Goal: Information Seeking & Learning: Learn about a topic

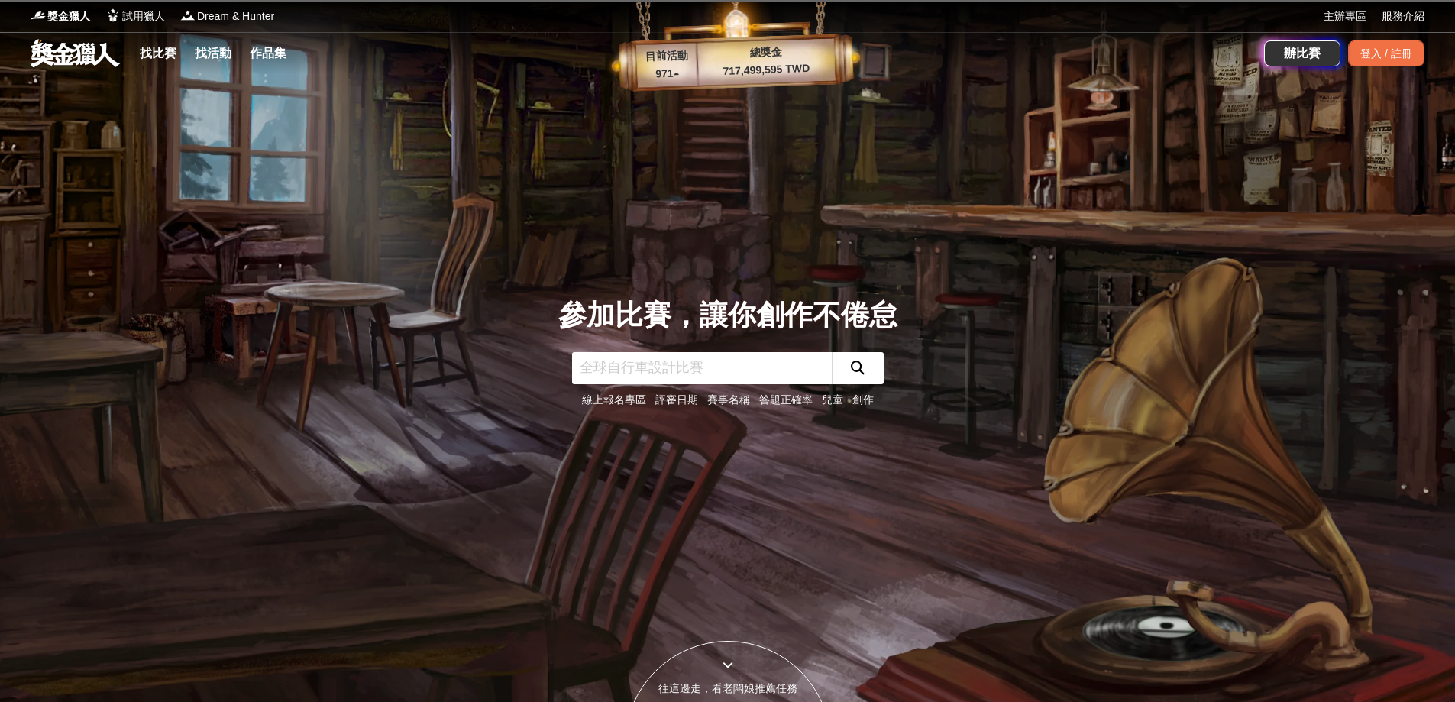
click at [648, 363] on input "text" at bounding box center [702, 368] width 260 height 32
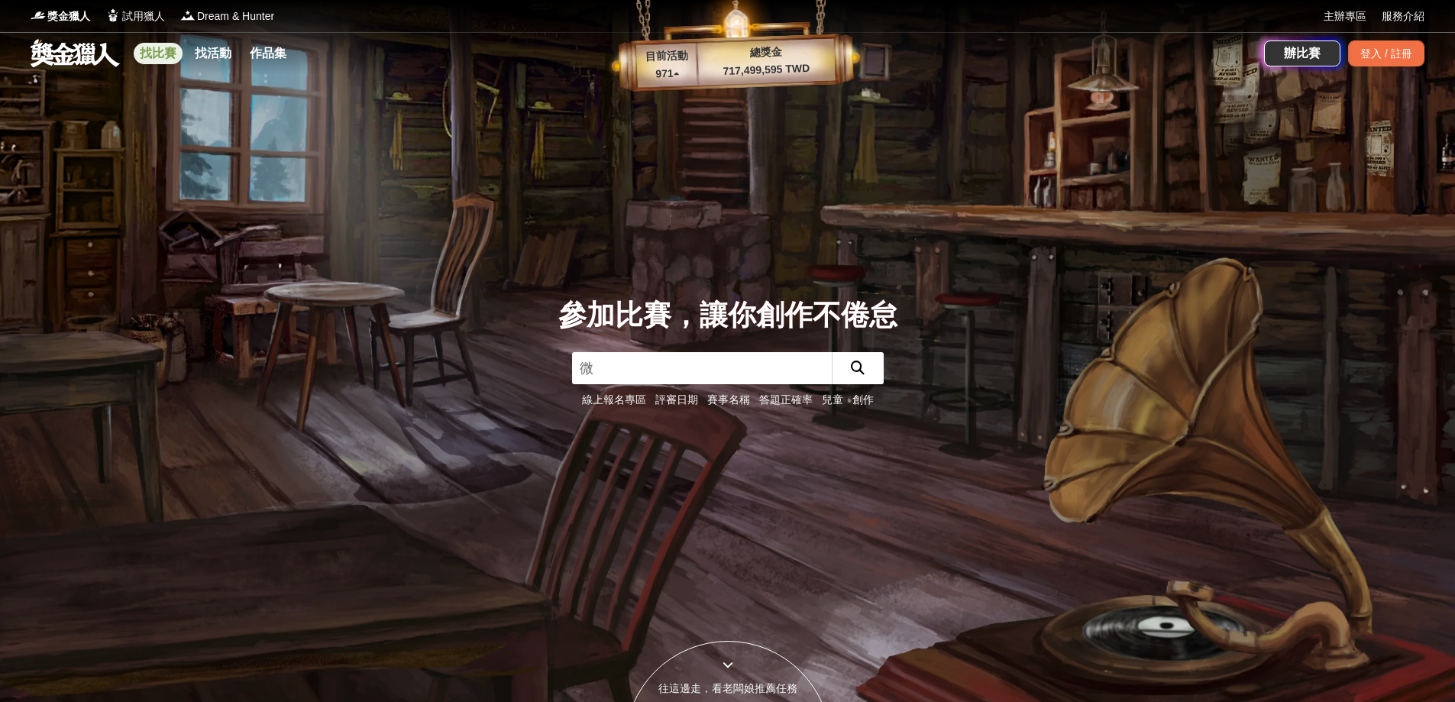
type input "微"
click at [158, 50] on link "找比賽" at bounding box center [158, 53] width 49 height 21
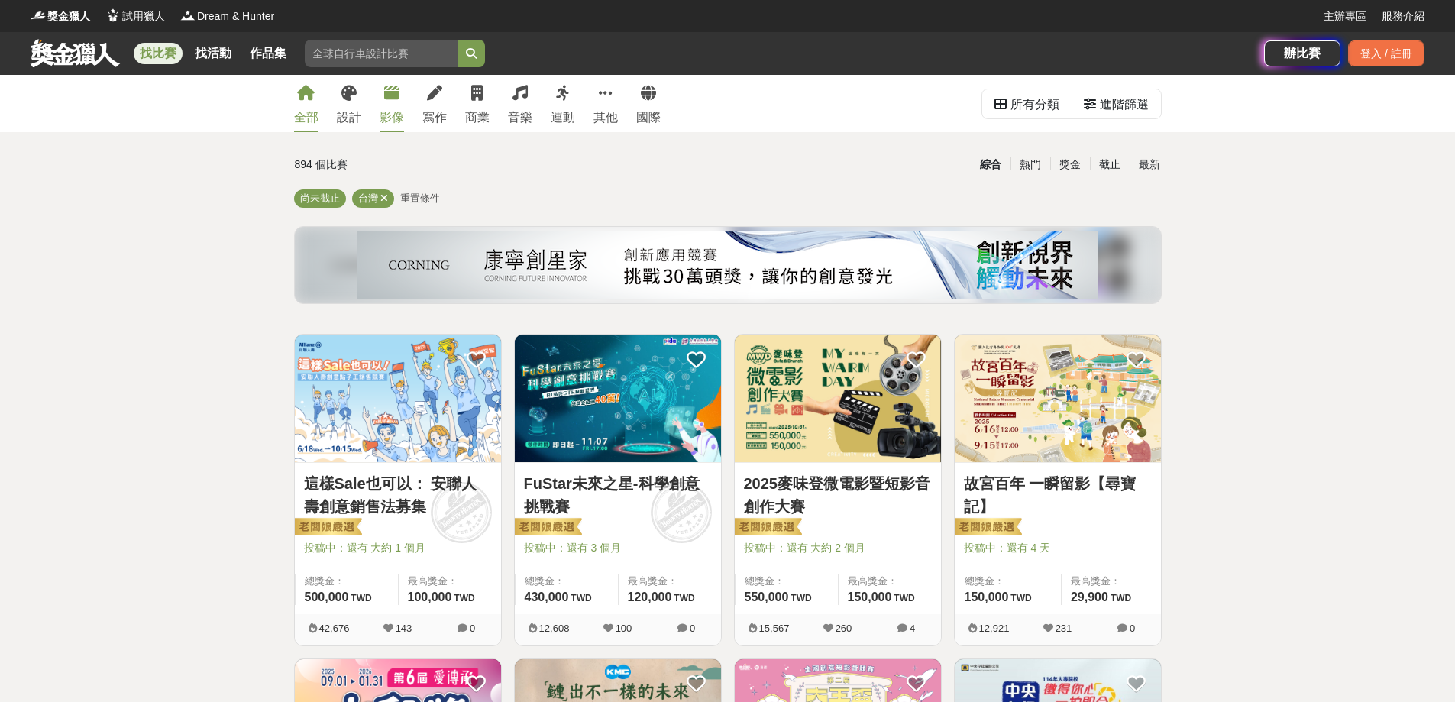
click at [389, 103] on link "影像" at bounding box center [391, 103] width 24 height 57
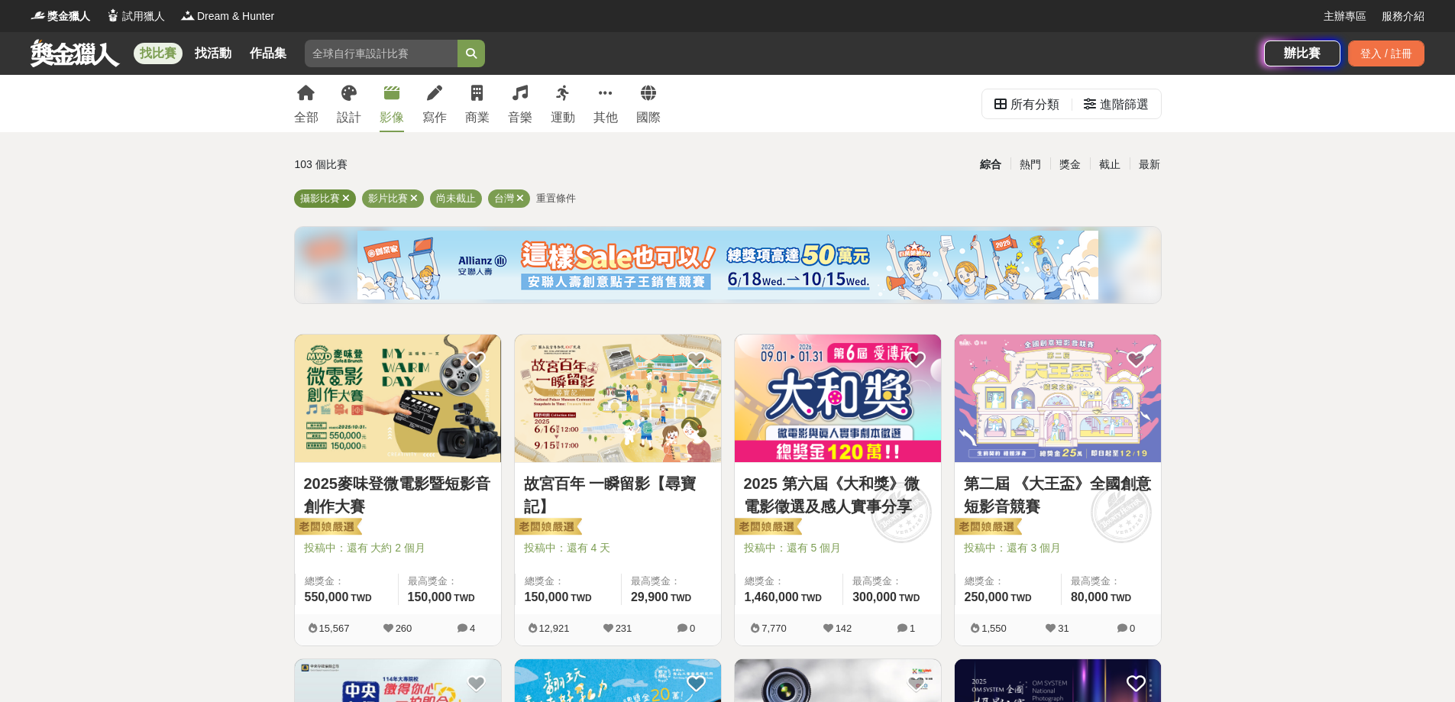
click at [345, 197] on icon at bounding box center [346, 198] width 8 height 10
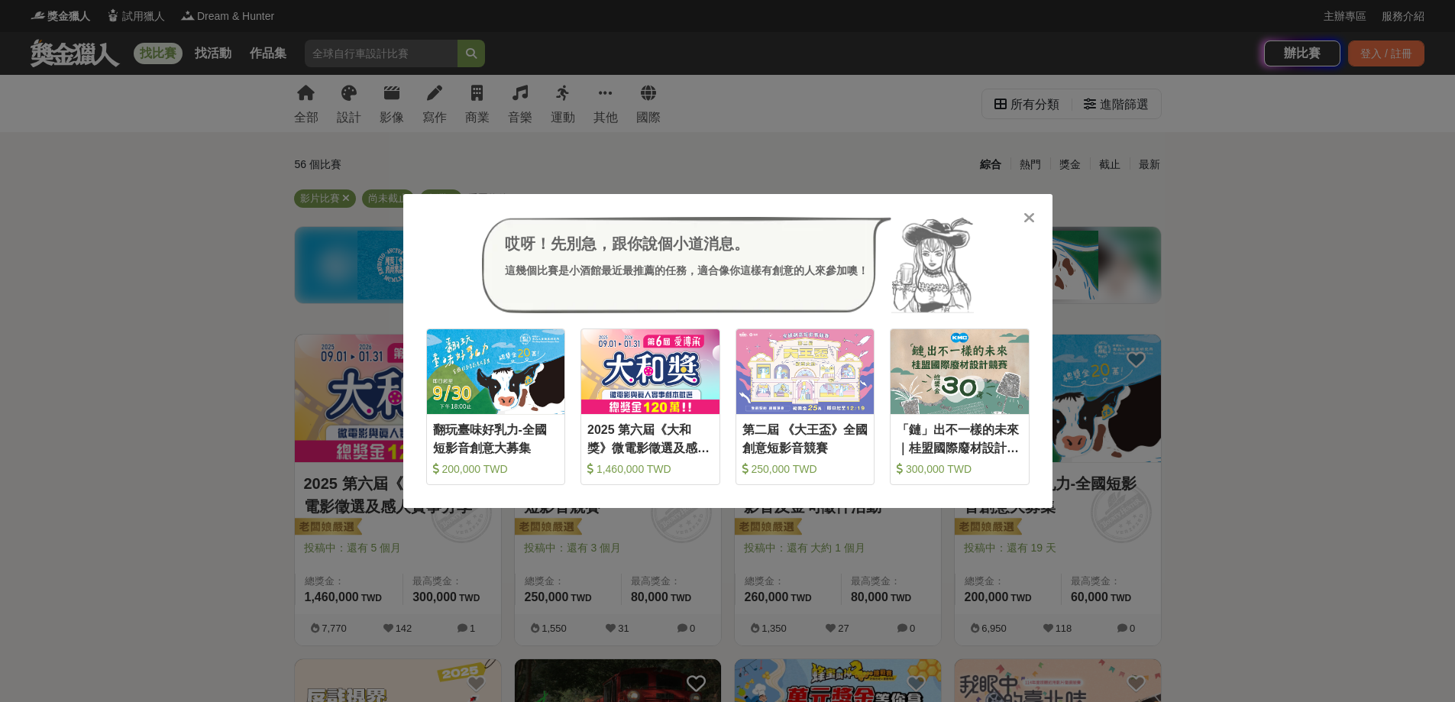
click at [1025, 217] on icon at bounding box center [1028, 217] width 11 height 15
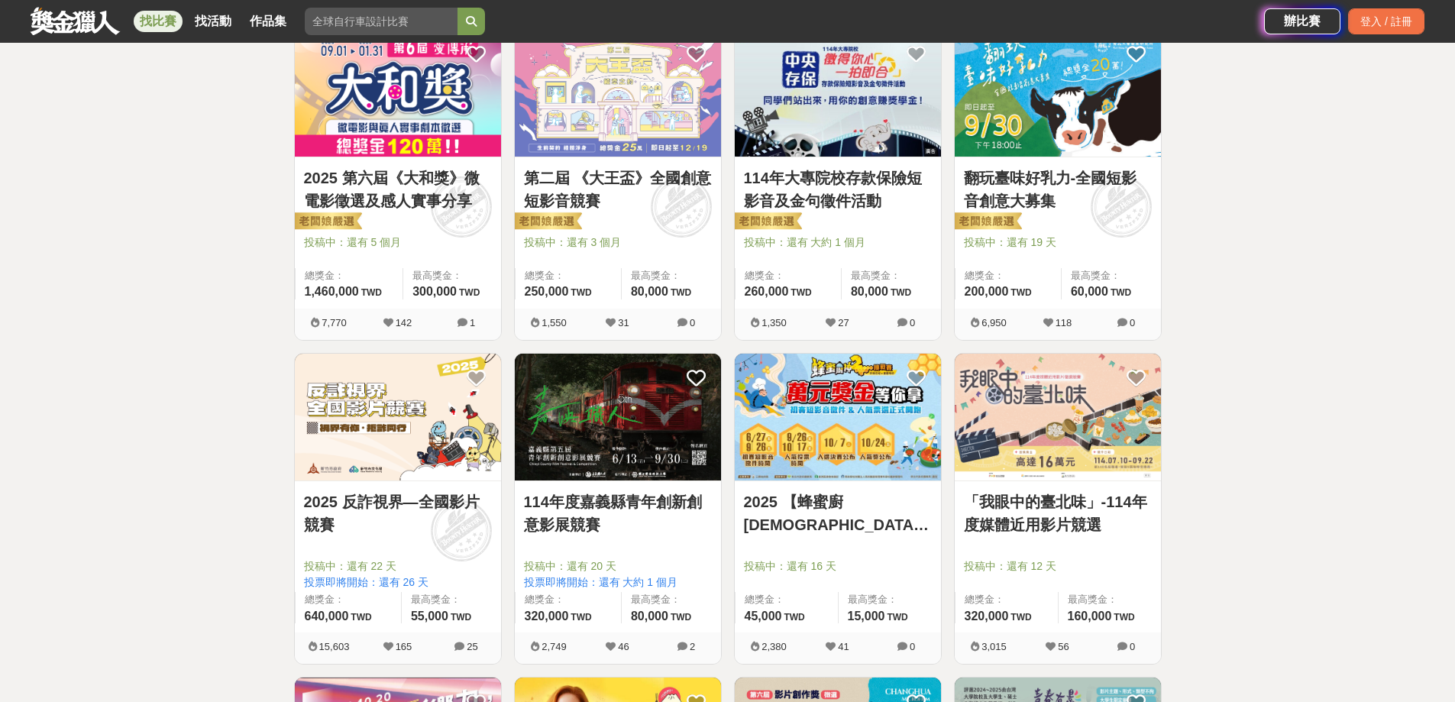
scroll to position [458, 0]
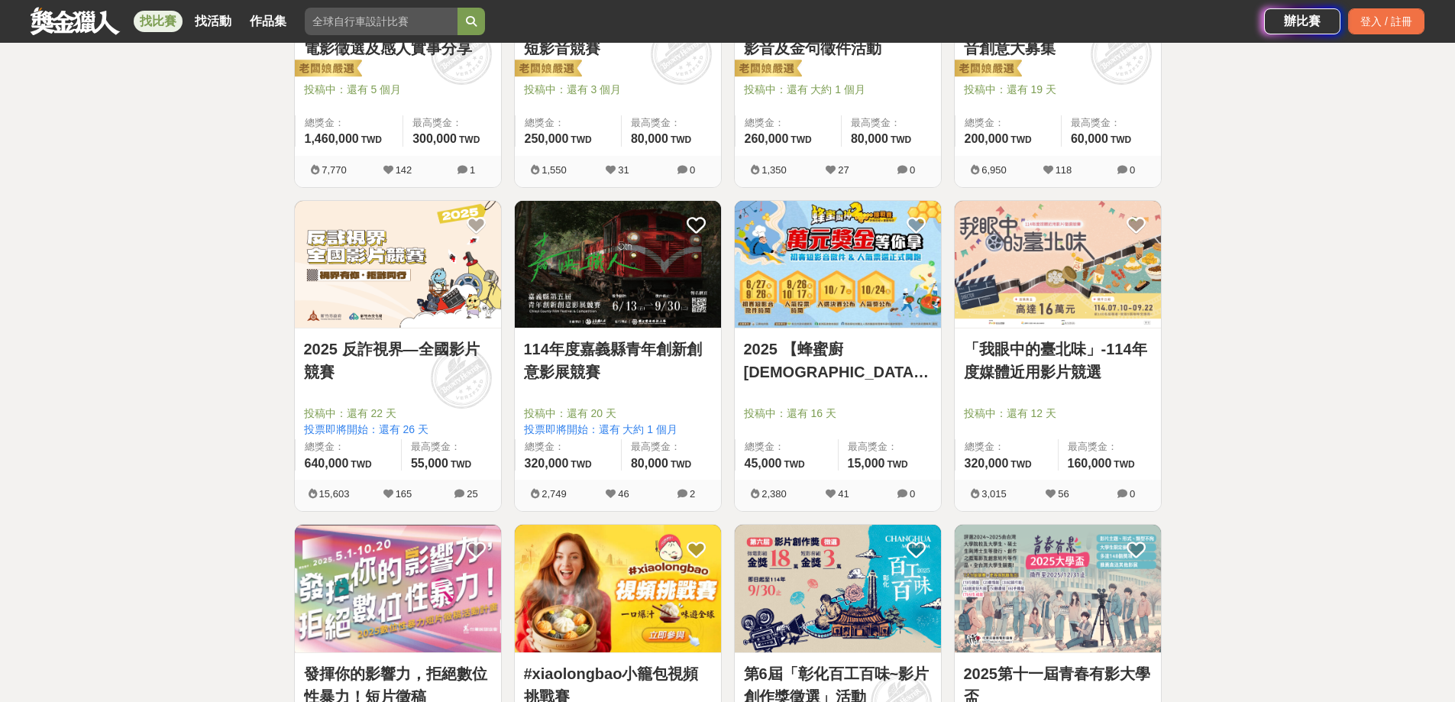
click at [421, 351] on link "2025 反詐視界—全國影片競賽" at bounding box center [398, 360] width 188 height 46
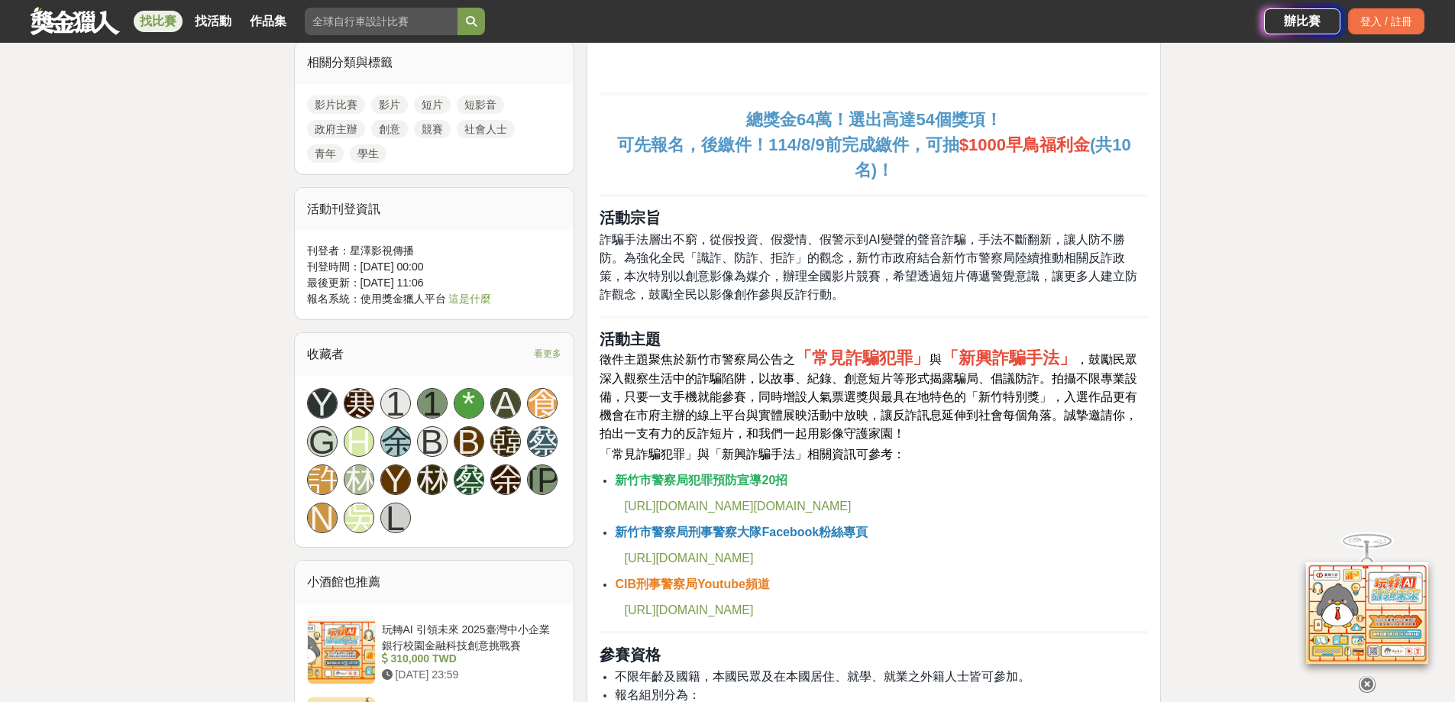
scroll to position [993, 0]
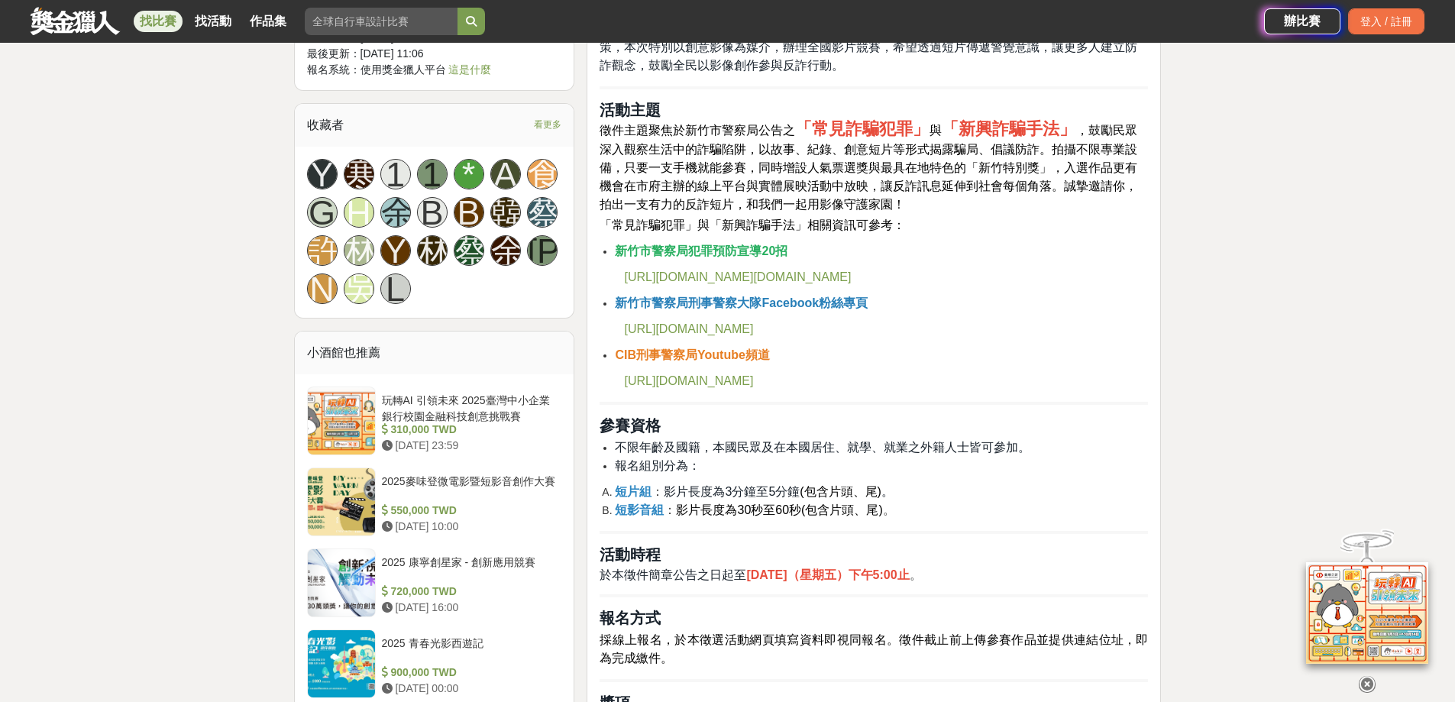
click at [851, 274] on span "[URL][DOMAIN_NAME][DOMAIN_NAME]" at bounding box center [737, 276] width 227 height 13
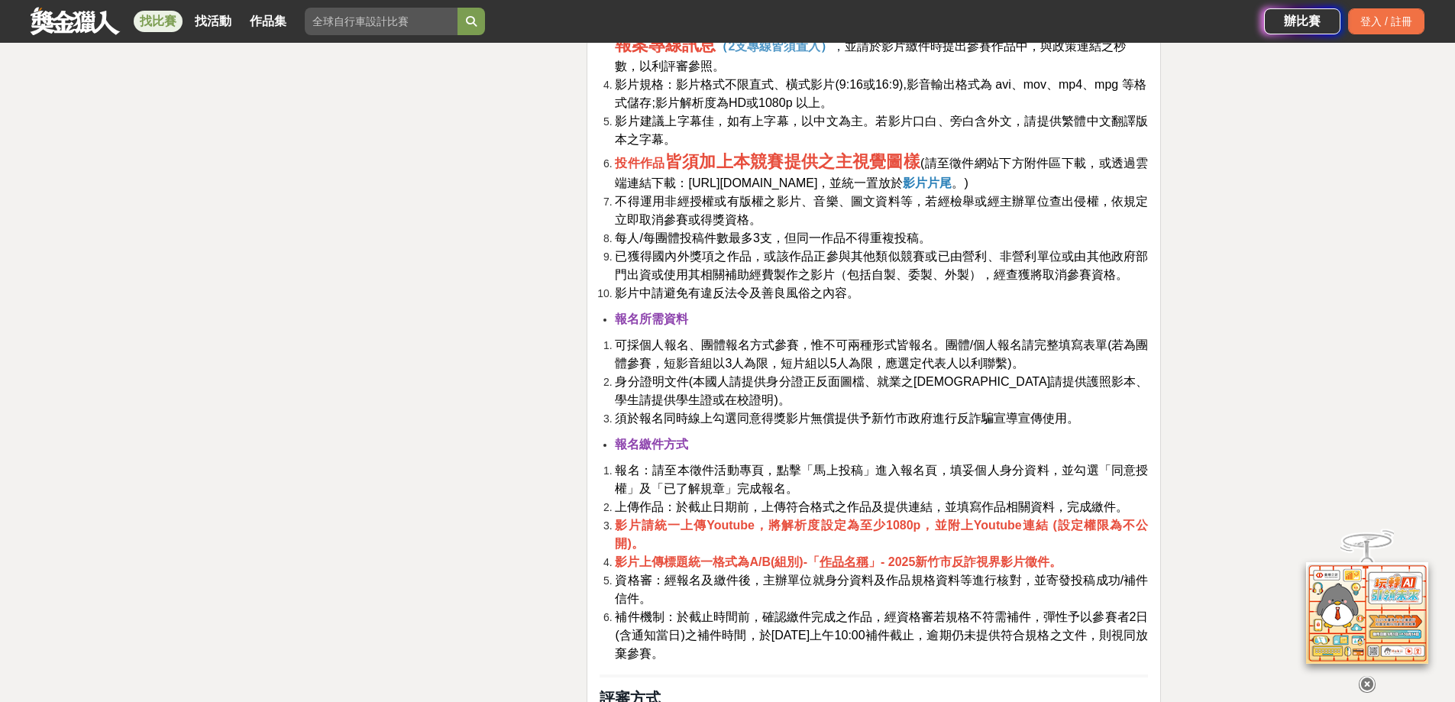
scroll to position [2672, 0]
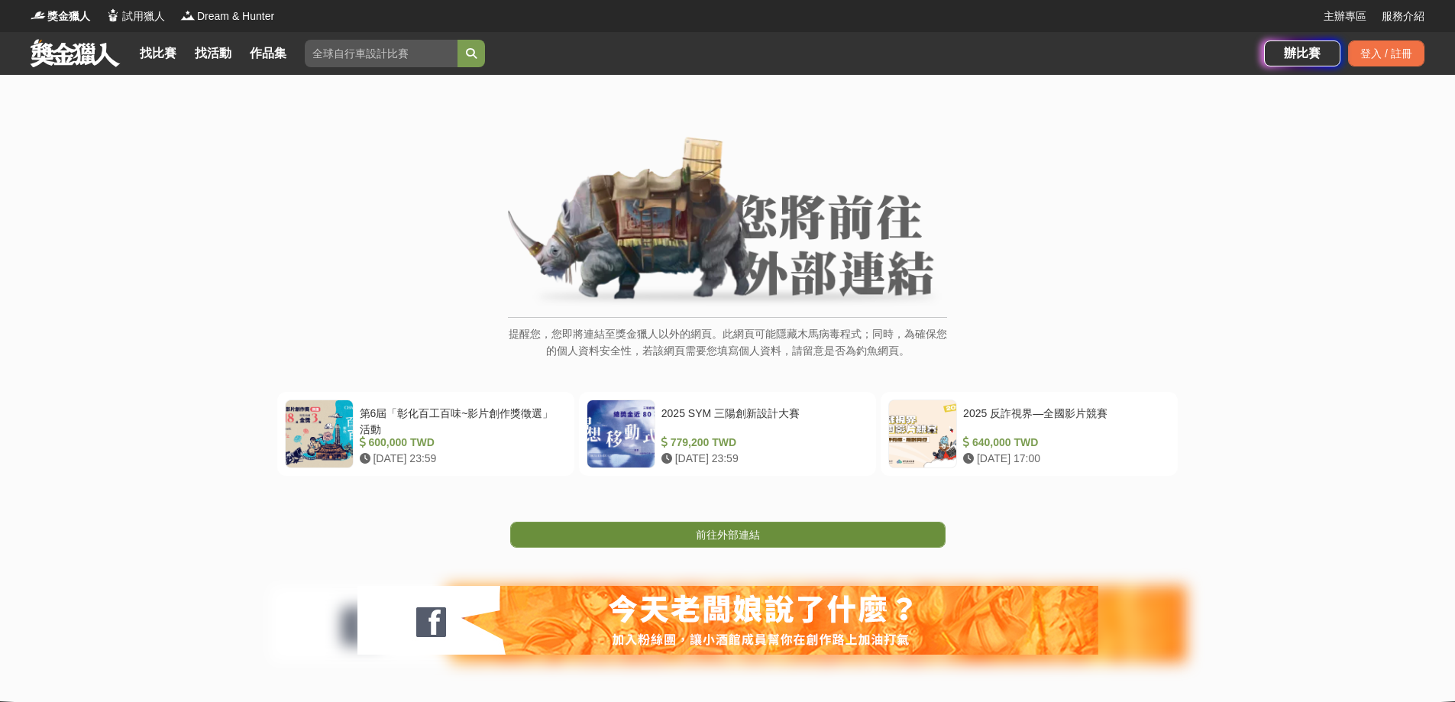
click at [757, 538] on span "前往外部連結" at bounding box center [728, 534] width 64 height 12
